Goal: Task Accomplishment & Management: Manage account settings

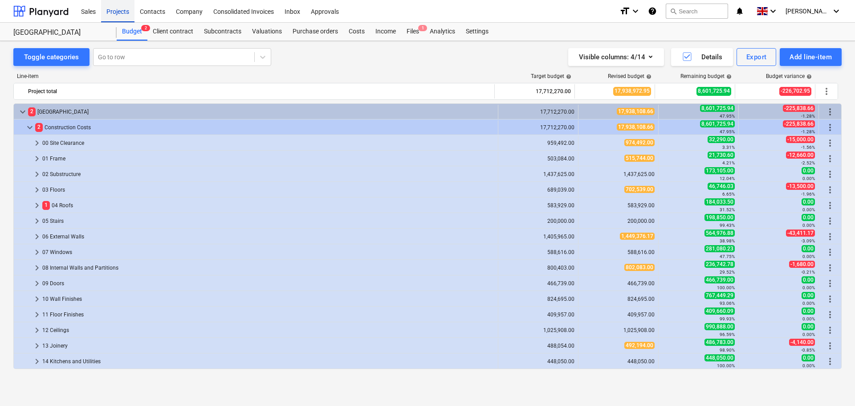
click at [120, 12] on div "Projects" at bounding box center [117, 11] width 33 height 23
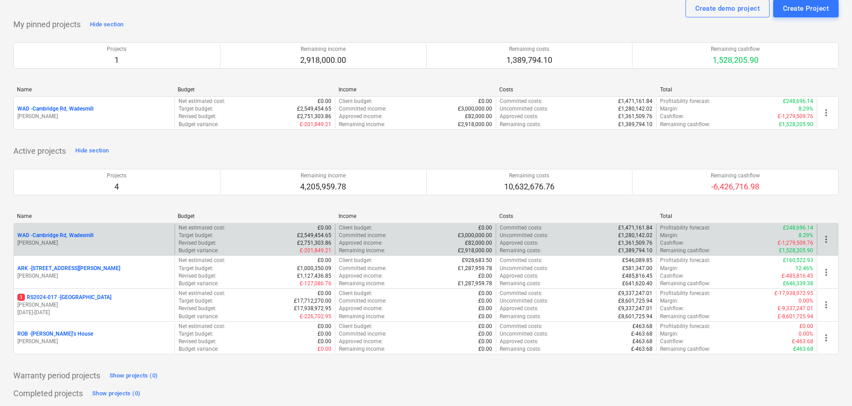
scroll to position [89, 0]
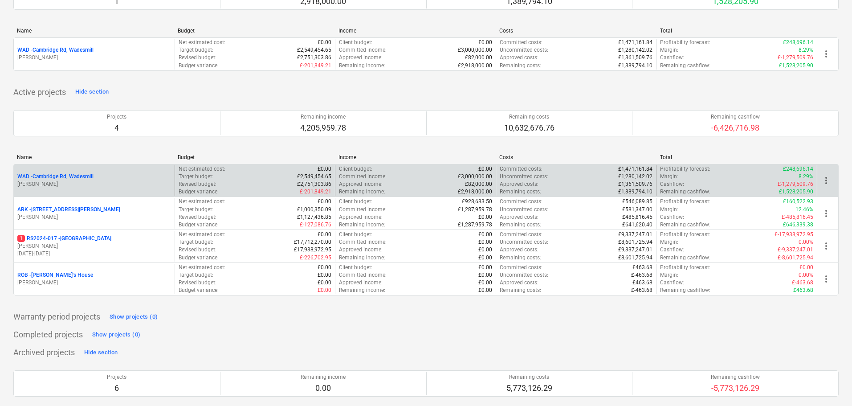
click at [65, 177] on p "WAD - Cambridge Rd, Wadesmill" at bounding box center [55, 177] width 76 height 8
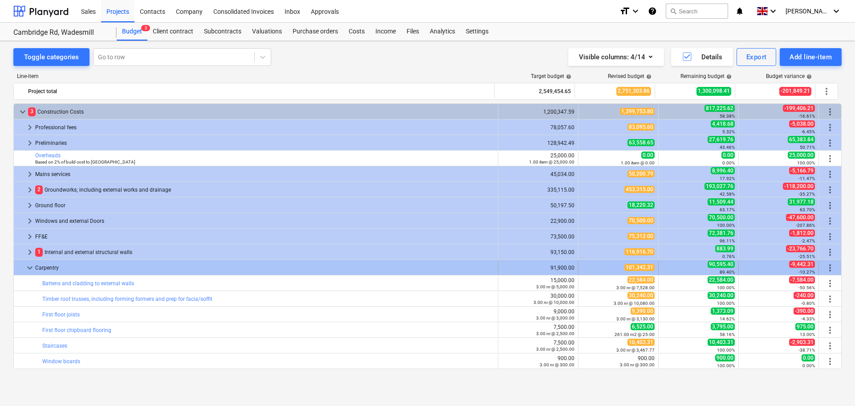
click at [28, 267] on span "keyboard_arrow_down" at bounding box center [29, 267] width 11 height 11
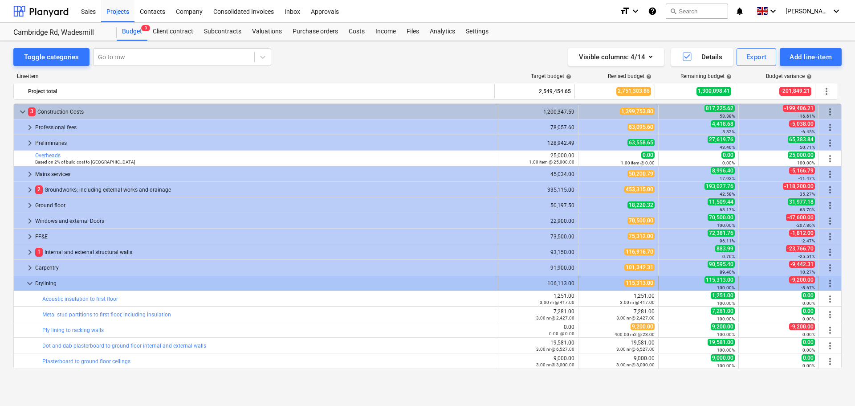
click at [31, 282] on span "keyboard_arrow_down" at bounding box center [29, 283] width 11 height 11
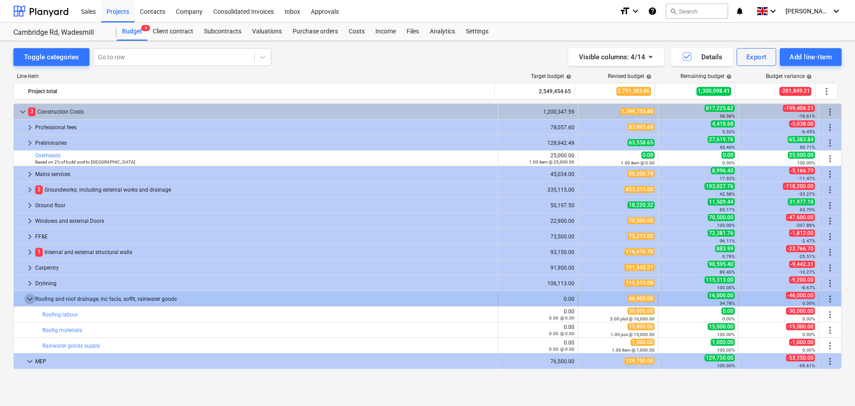
click at [29, 299] on span "keyboard_arrow_down" at bounding box center [29, 298] width 11 height 11
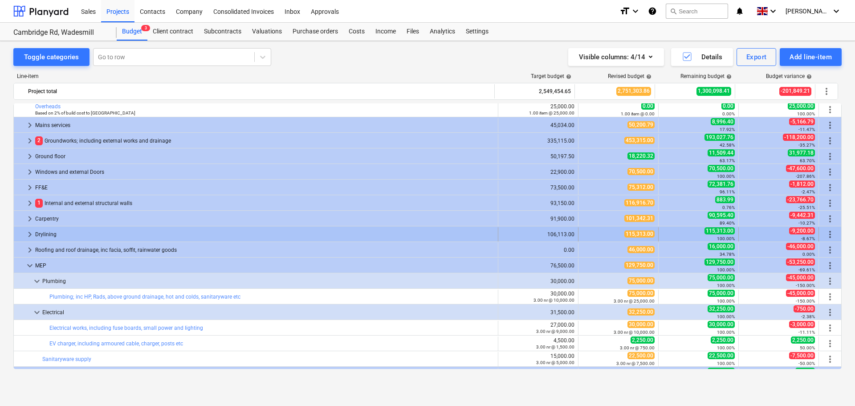
scroll to position [37, 0]
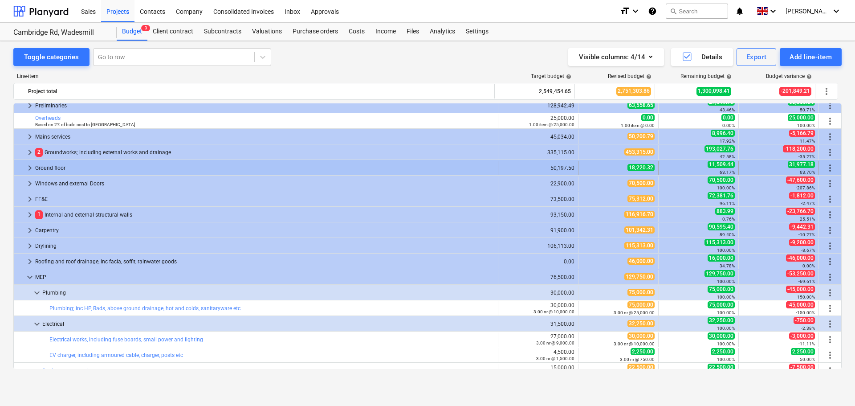
click at [28, 163] on span "keyboard_arrow_right" at bounding box center [29, 167] width 11 height 11
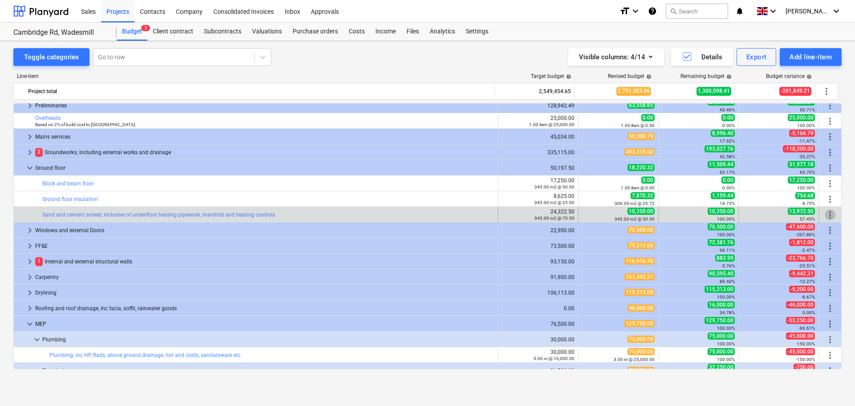
click at [828, 214] on span "more_vert" at bounding box center [829, 214] width 11 height 11
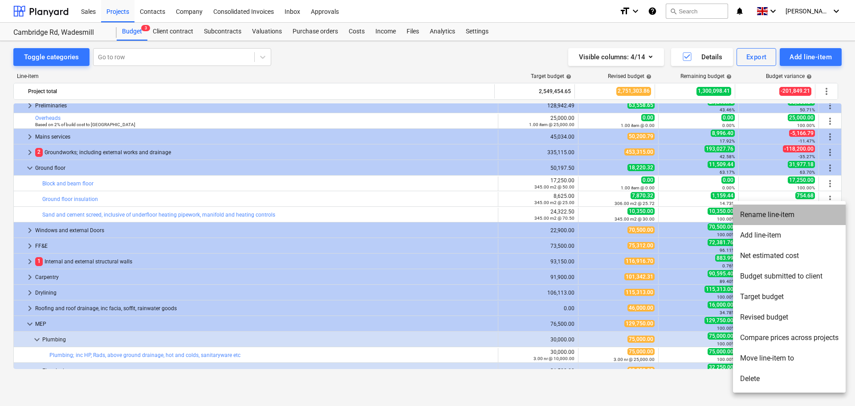
click at [775, 218] on li "Rename line-item" at bounding box center [789, 214] width 113 height 20
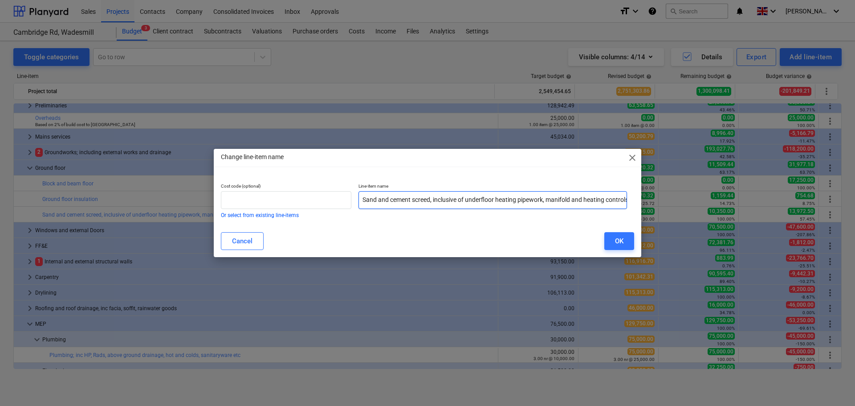
click at [431, 199] on input "Sand and cement screed, inclusive of underfloor heating pipework, manifold and …" at bounding box center [492, 200] width 268 height 18
drag, startPoint x: 440, startPoint y: 200, endPoint x: 641, endPoint y: 201, distance: 201.6
click at [641, 201] on div "Change line-item name close Cost code (optional) Or select from existing line-i…" at bounding box center [427, 203] width 855 height 406
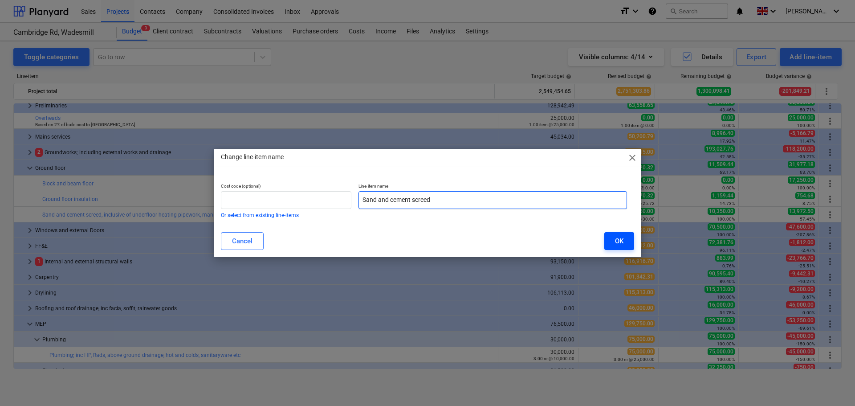
type input "Sand and cement screed"
click at [624, 236] on button "OK" at bounding box center [619, 241] width 30 height 18
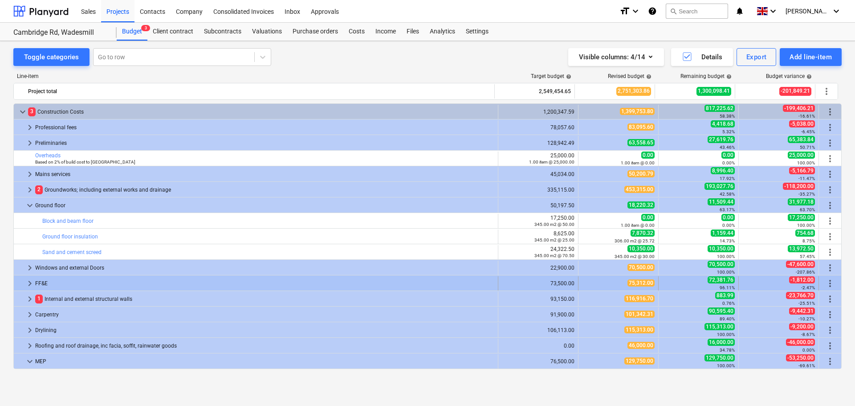
scroll to position [37, 0]
